Goal: Transaction & Acquisition: Download file/media

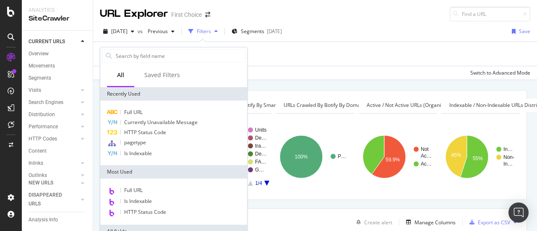
click at [298, 59] on div "Add Filter" at bounding box center [315, 54] width 431 height 24
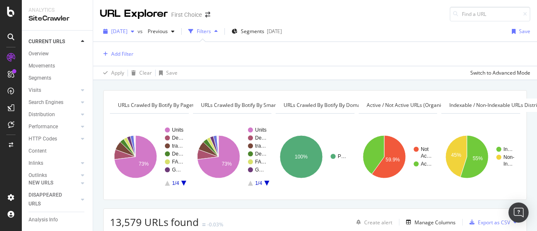
click at [128, 30] on span "[DATE]" at bounding box center [119, 31] width 16 height 7
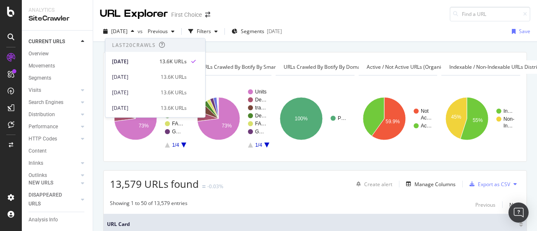
click at [347, 35] on div "[DATE] vs Previous Filters Segments [DATE] Save" at bounding box center [315, 33] width 444 height 17
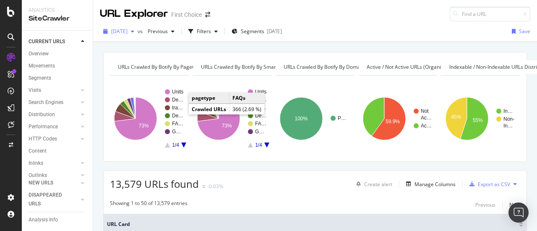
click at [138, 33] on div "button" at bounding box center [133, 31] width 10 height 5
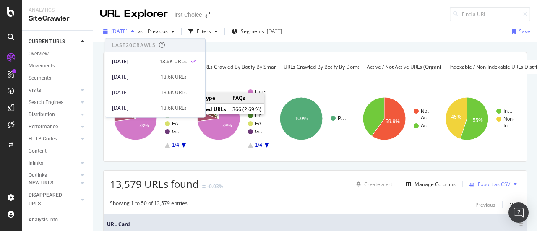
click at [138, 33] on div "button" at bounding box center [133, 31] width 10 height 5
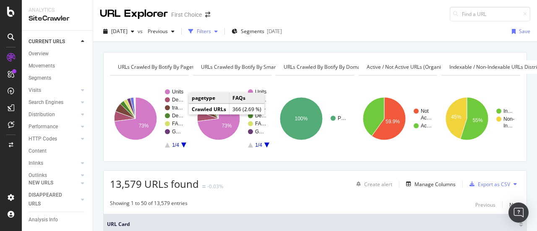
click at [211, 32] on div "Filters" at bounding box center [204, 31] width 14 height 7
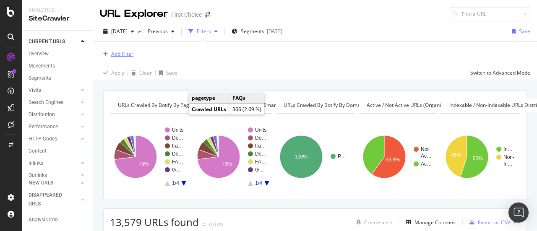
click at [116, 57] on div "Add Filter" at bounding box center [117, 54] width 34 height 9
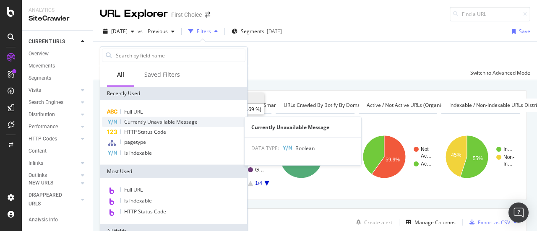
click at [148, 124] on span "Currently Unavailable Message" at bounding box center [160, 121] width 73 height 7
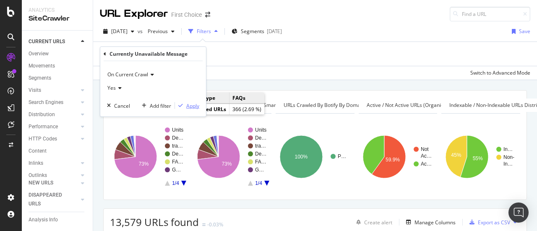
click at [196, 104] on div "Apply" at bounding box center [192, 105] width 13 height 7
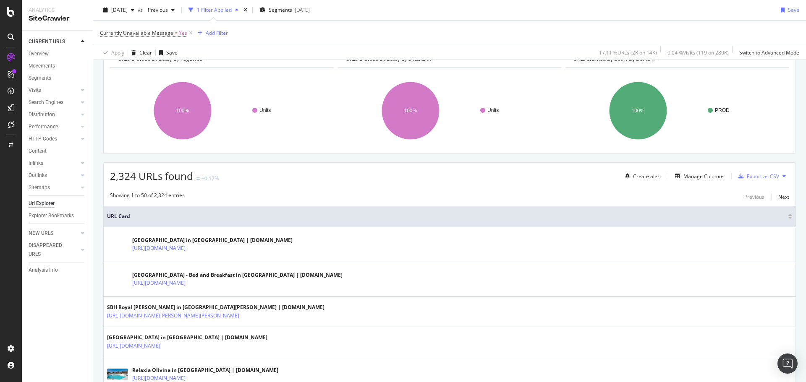
scroll to position [42, 0]
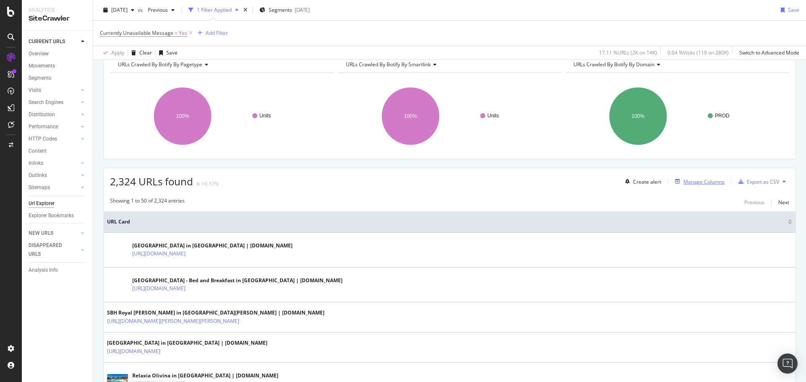
click at [698, 180] on div "Manage Columns" at bounding box center [703, 181] width 41 height 7
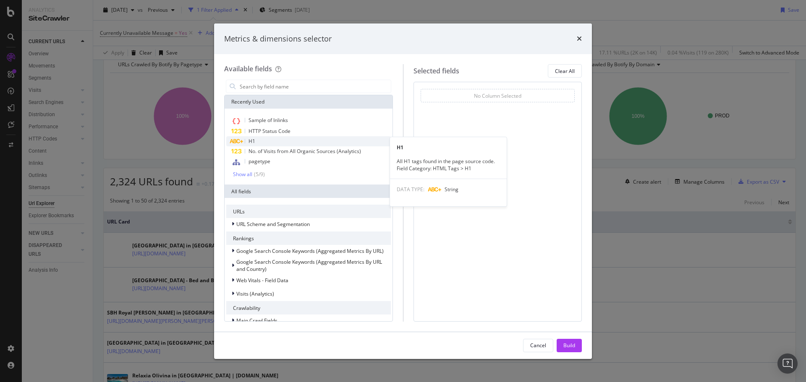
click at [267, 141] on div "H1" at bounding box center [308, 141] width 165 height 10
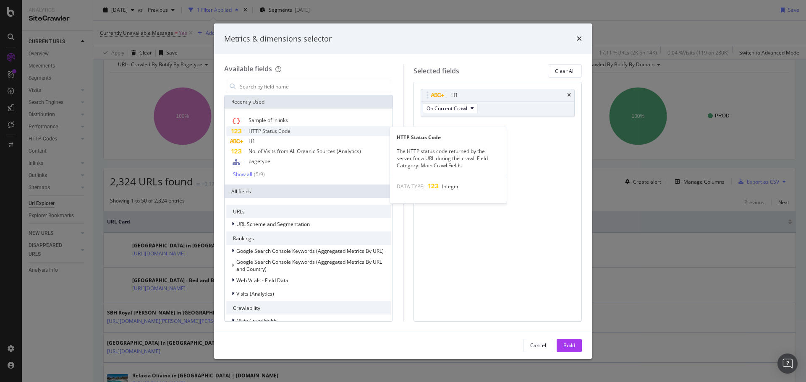
click at [280, 133] on span "HTTP Status Code" at bounding box center [270, 131] width 42 height 7
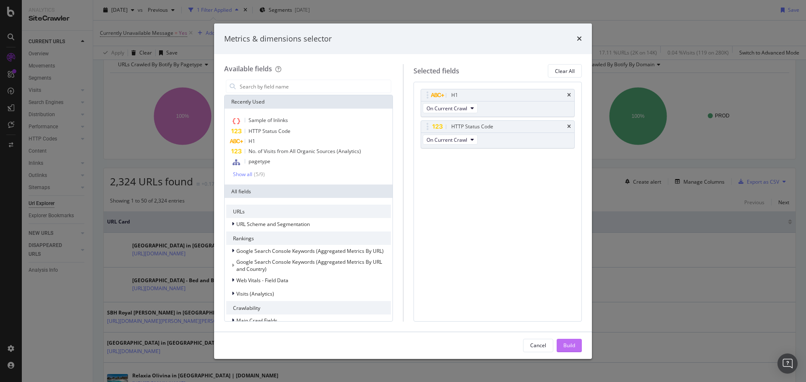
click at [557, 346] on button "Build" at bounding box center [569, 345] width 25 height 13
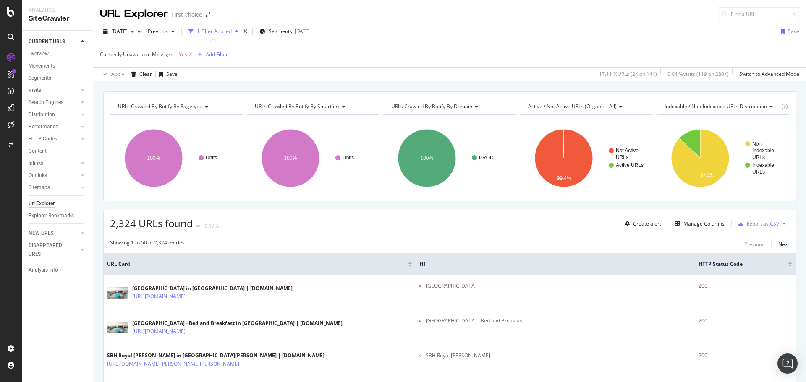
click at [766, 224] on div "Export as CSV" at bounding box center [763, 223] width 32 height 7
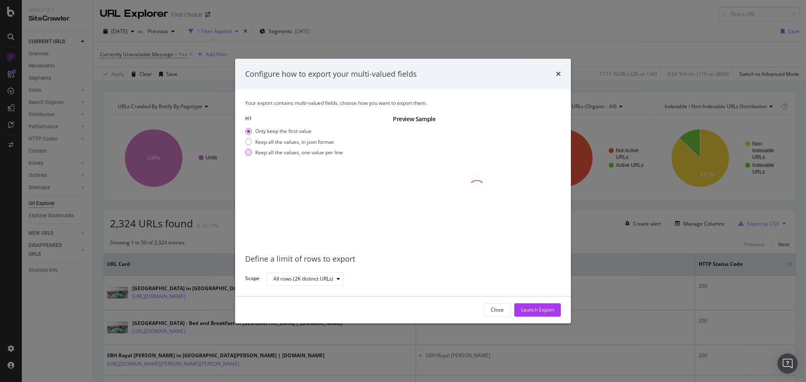
click at [318, 151] on div "Keep all the values, one value per line" at bounding box center [299, 152] width 88 height 7
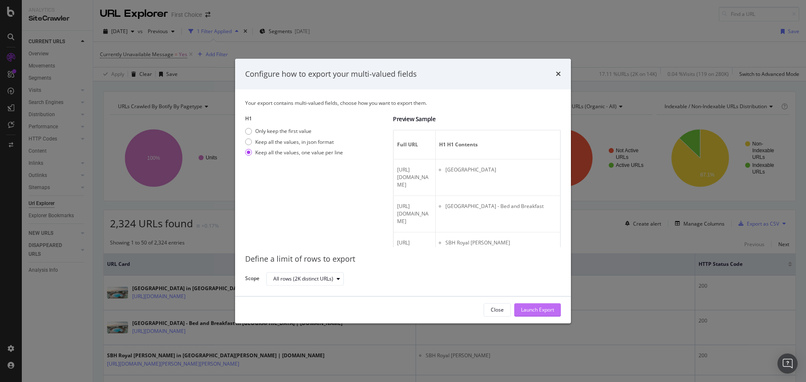
click at [541, 312] on div "Launch Export" at bounding box center [537, 310] width 33 height 7
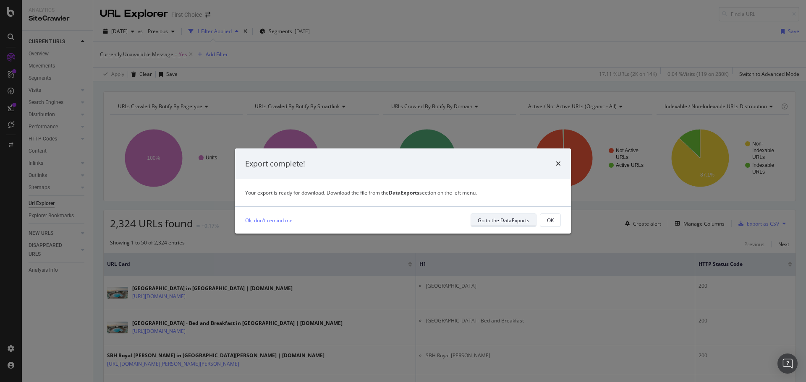
click at [490, 215] on div "Go to the DataExports" at bounding box center [504, 221] width 52 height 12
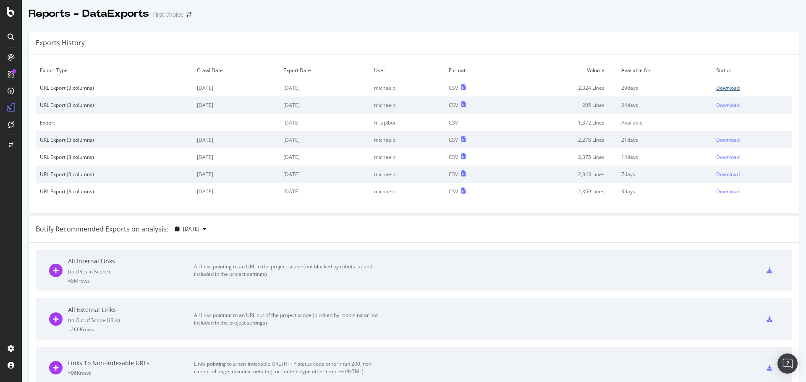
click at [727, 89] on div "Download" at bounding box center [728, 87] width 24 height 7
